Goal: Information Seeking & Learning: Learn about a topic

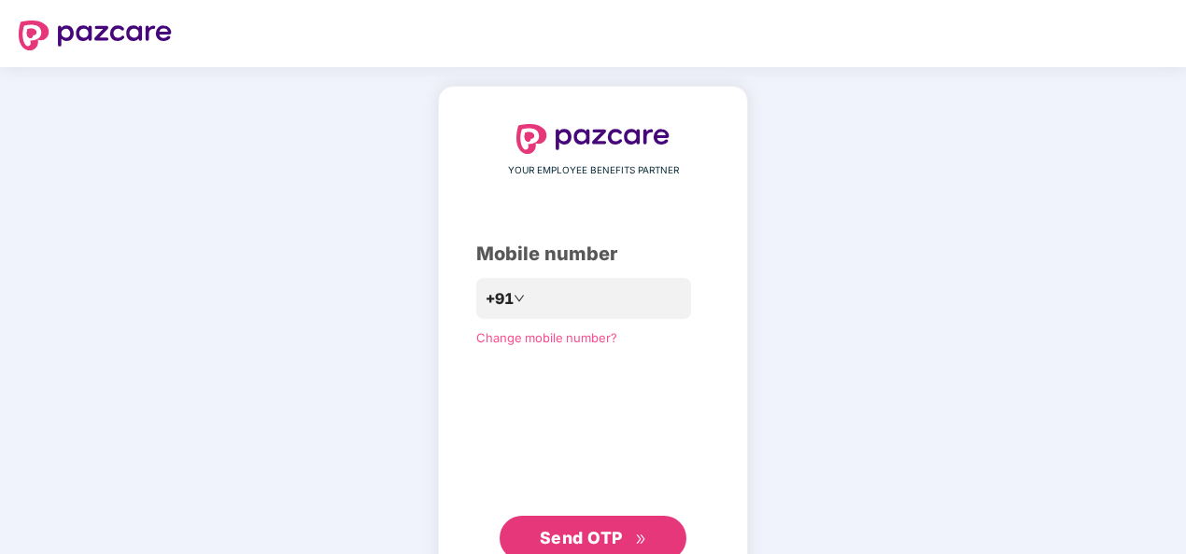
click at [588, 536] on span "Send OTP" at bounding box center [581, 538] width 83 height 20
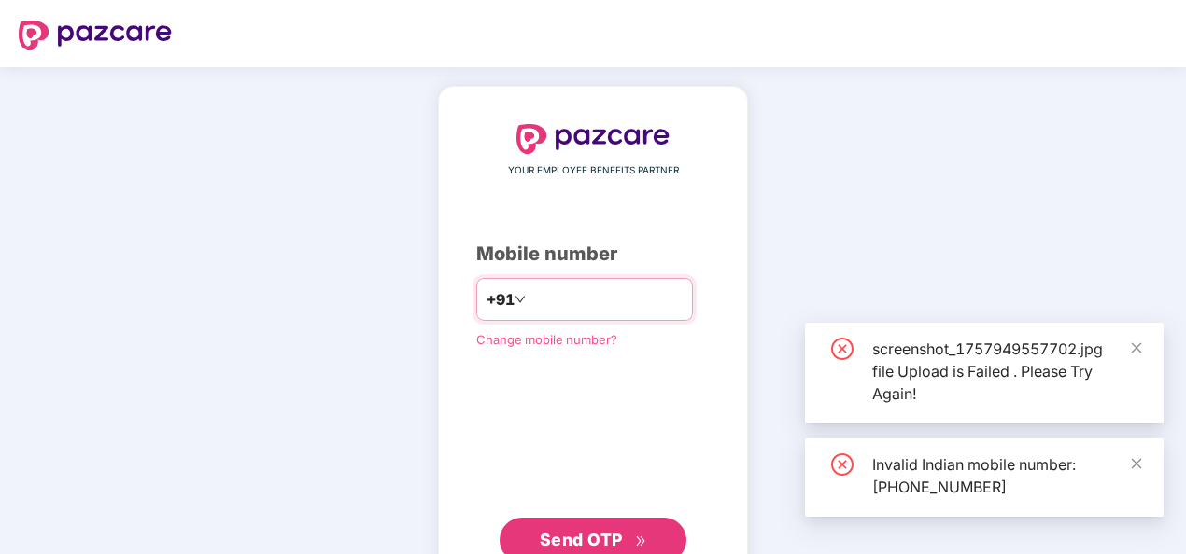
click at [529, 296] on input "**********" at bounding box center [605, 300] width 153 height 30
type input "**********"
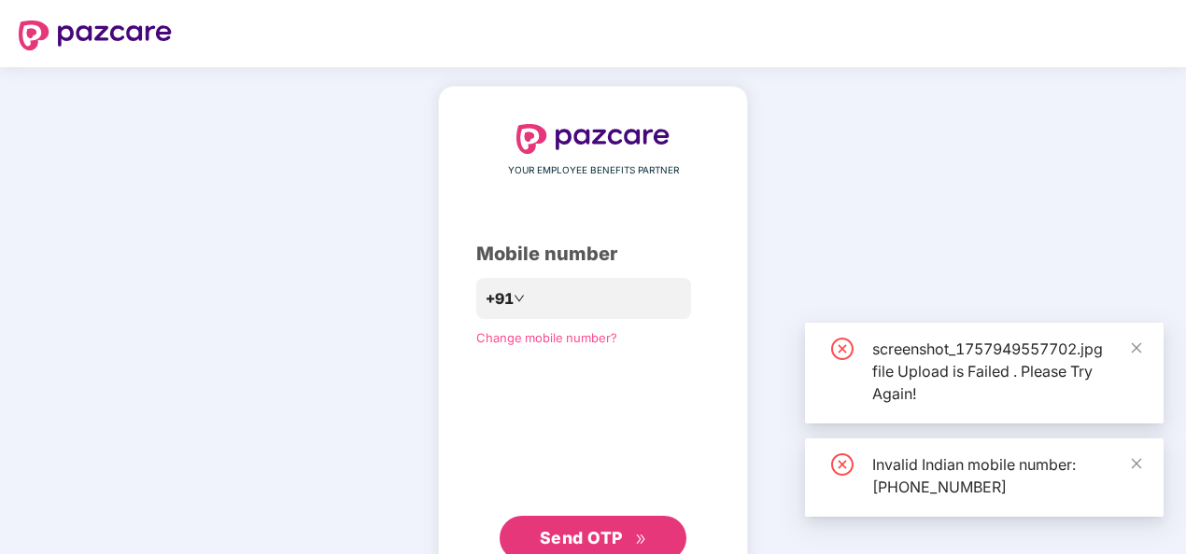
click at [569, 525] on button "Send OTP" at bounding box center [592, 538] width 187 height 45
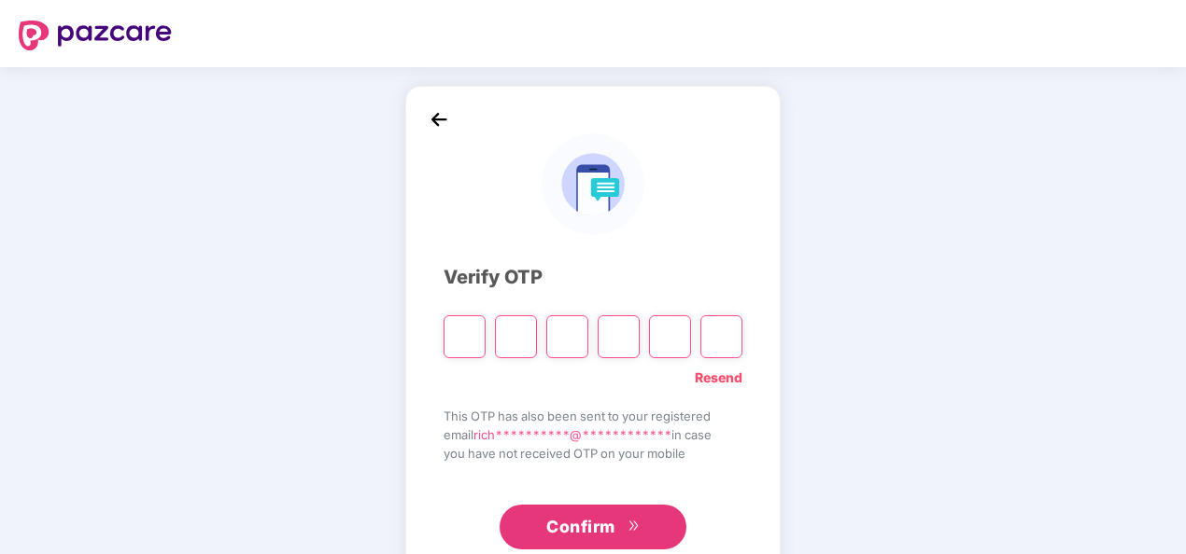
type input "*"
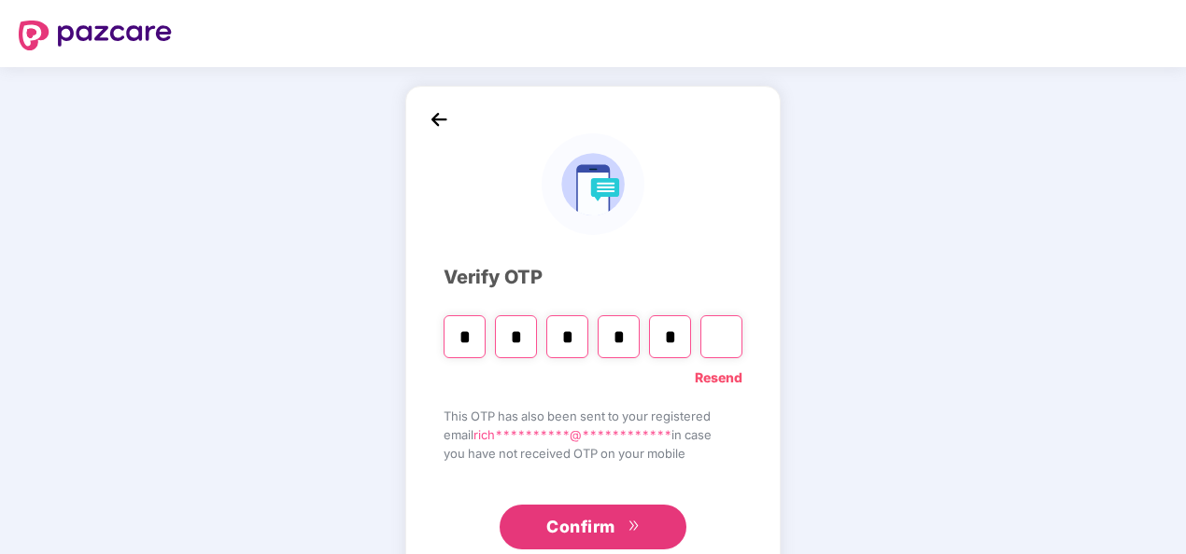
type input "*"
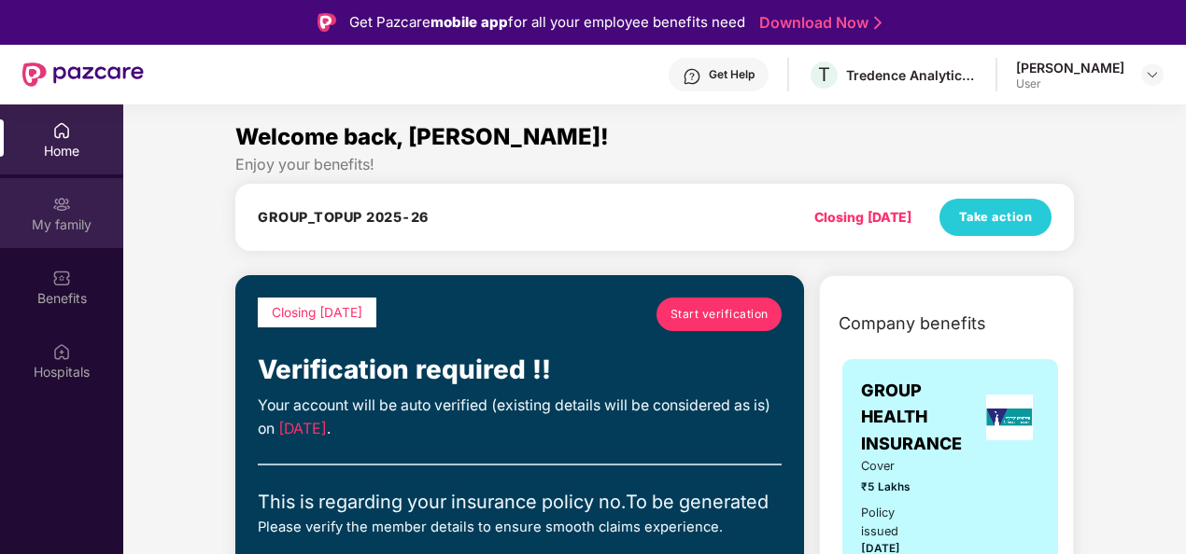
click at [63, 209] on img at bounding box center [61, 204] width 19 height 19
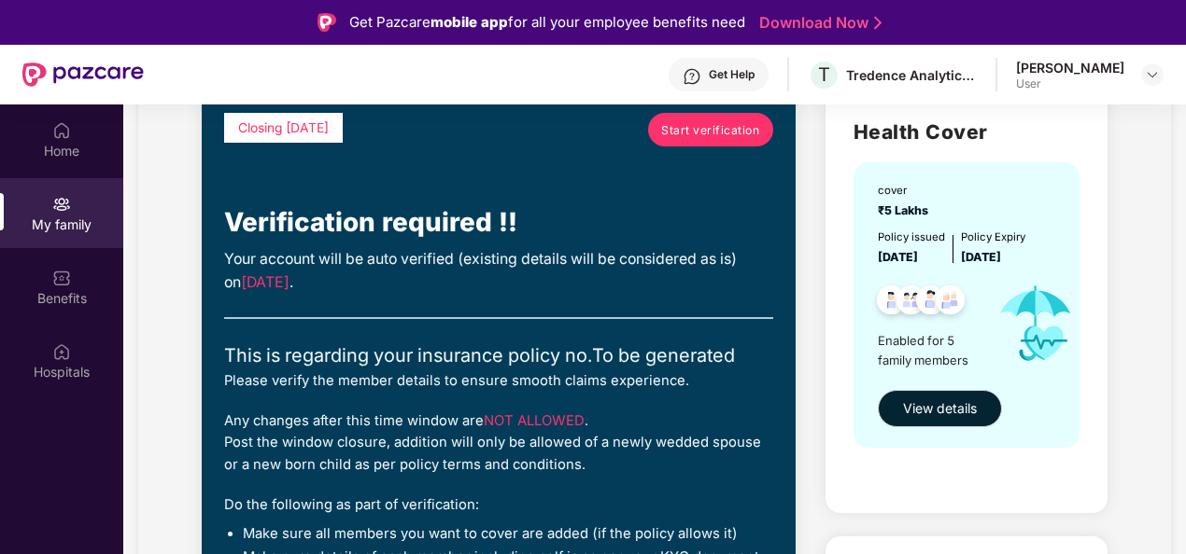
scroll to position [149, 0]
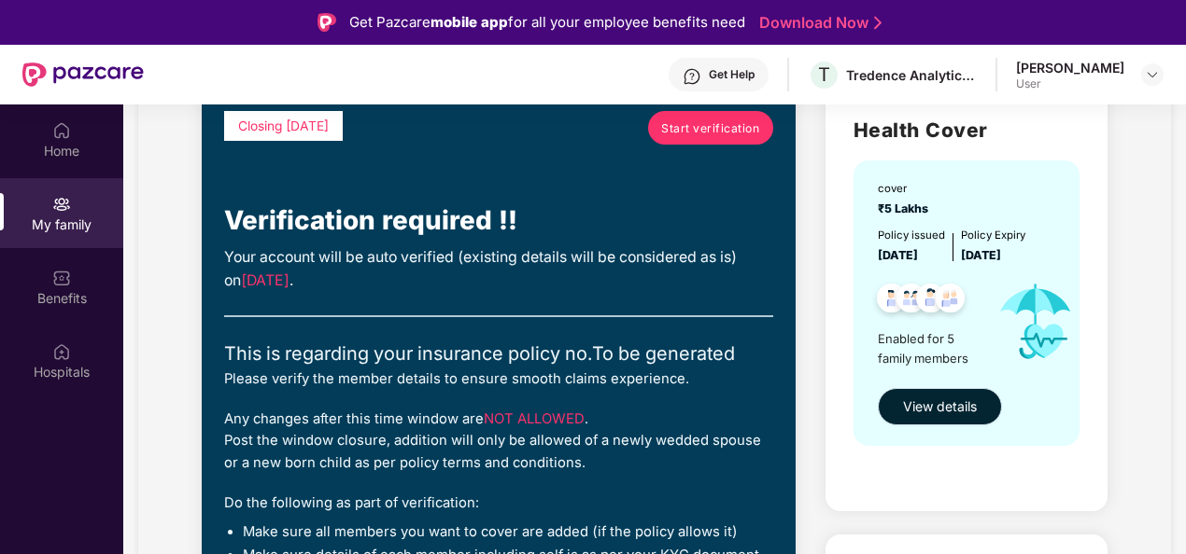
click at [955, 407] on span "View details" at bounding box center [940, 407] width 74 height 21
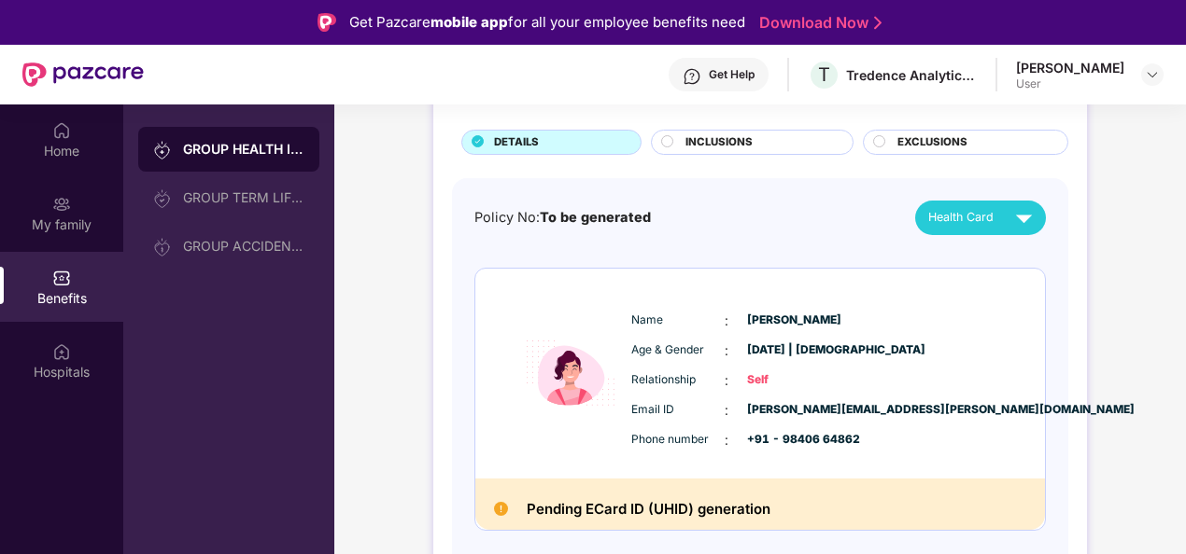
scroll to position [112, 0]
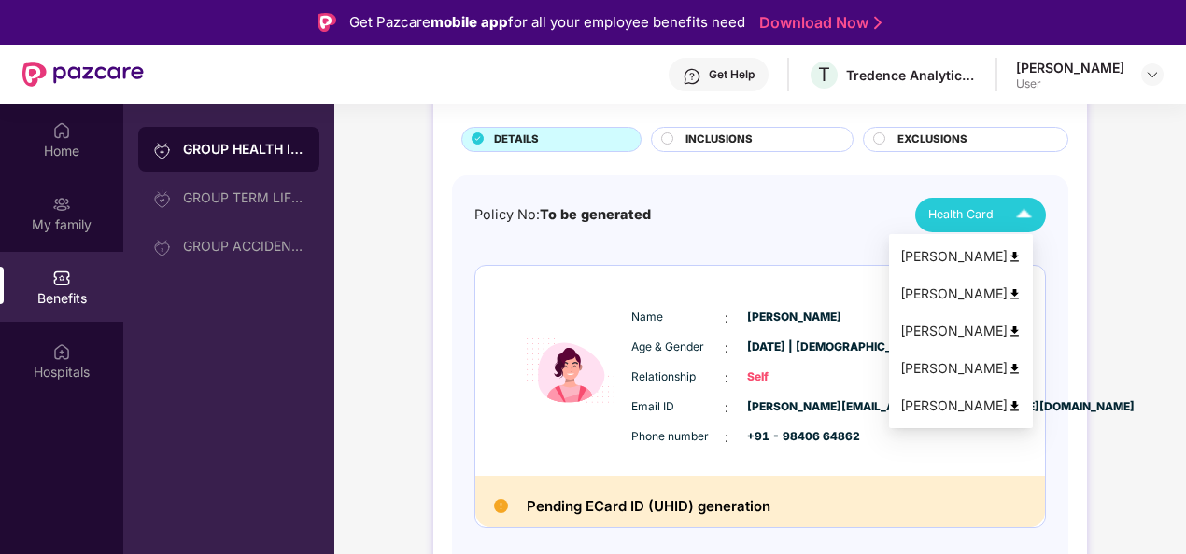
click at [1014, 213] on img at bounding box center [1023, 215] width 33 height 33
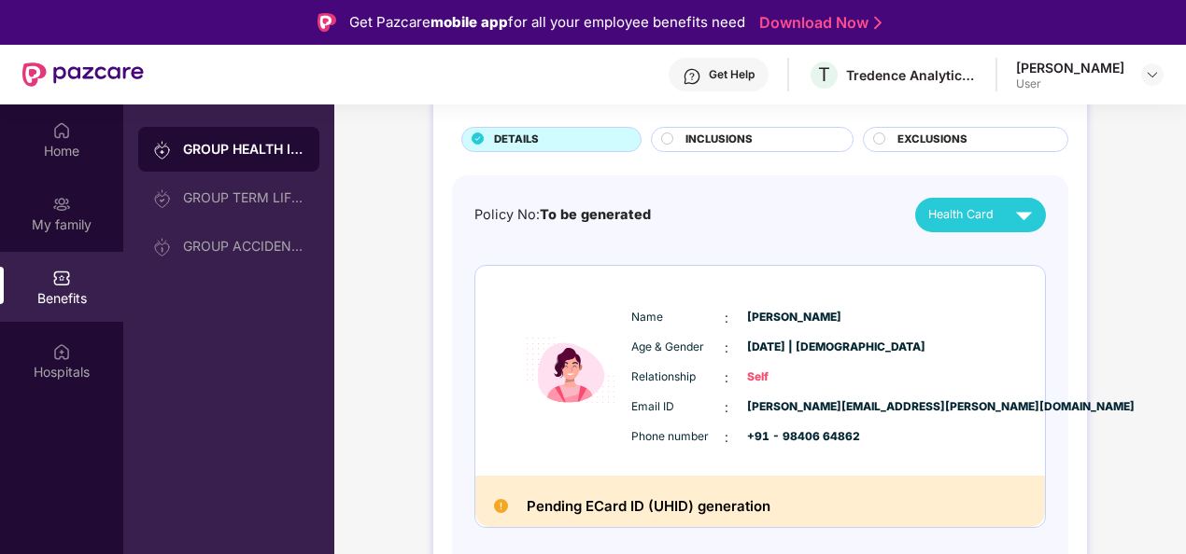
click at [626, 510] on h2 "Pending ECard ID (UHID) generation" at bounding box center [648, 507] width 244 height 24
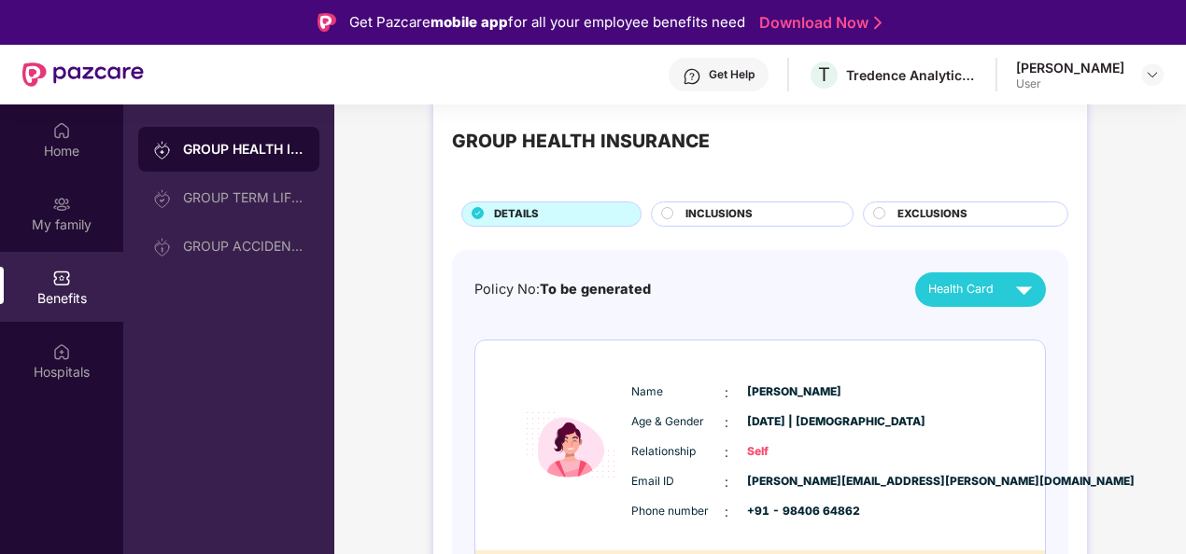
scroll to position [0, 0]
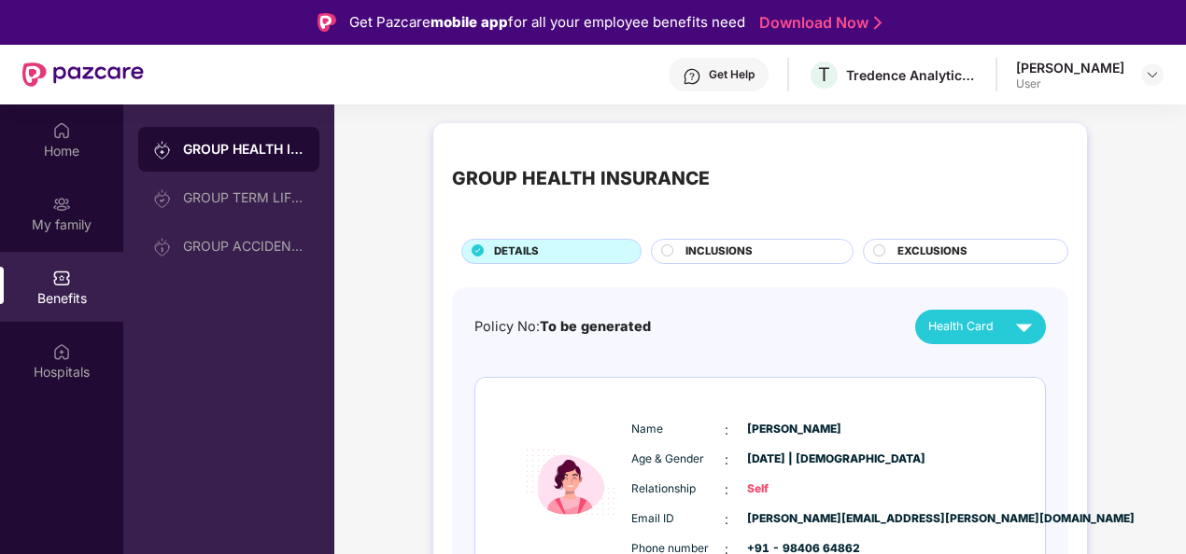
click at [666, 246] on circle at bounding box center [667, 250] width 11 height 11
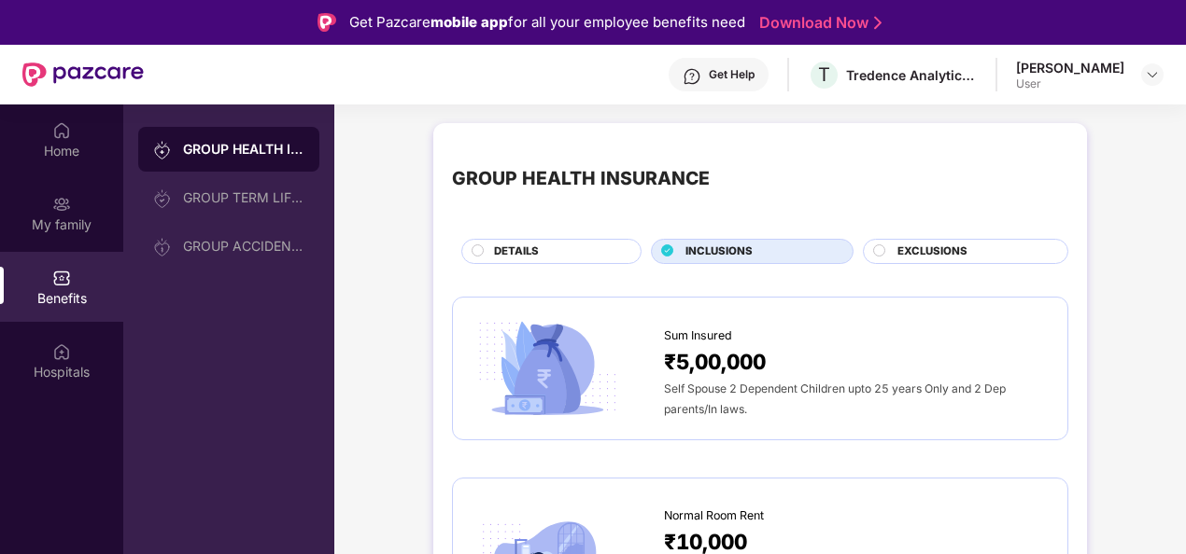
click at [993, 252] on div "EXCLUSIONS" at bounding box center [973, 254] width 170 height 20
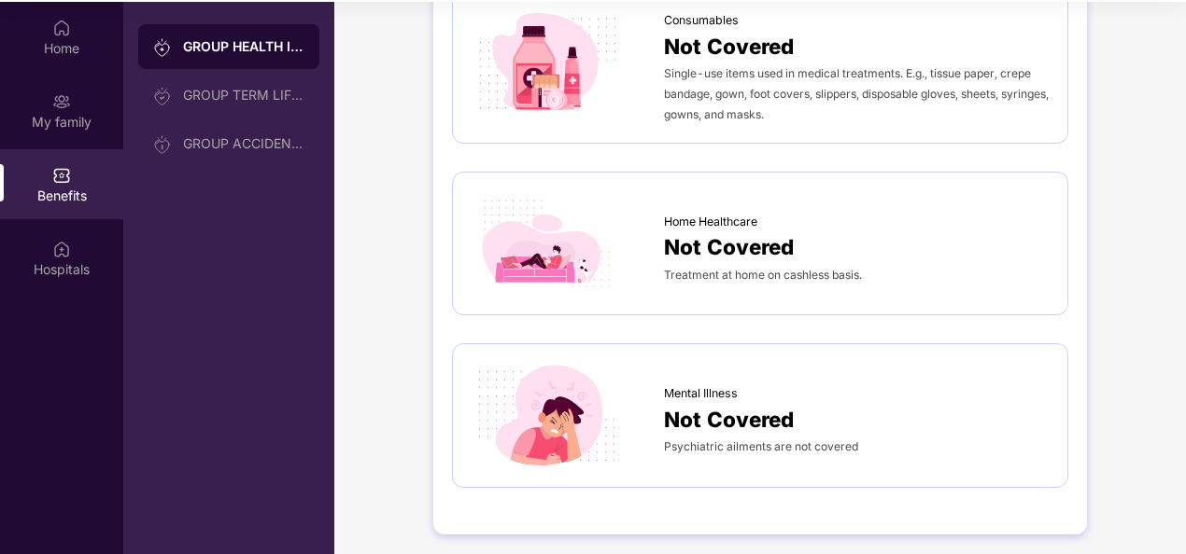
scroll to position [105, 0]
